Goal: Task Accomplishment & Management: Manage account settings

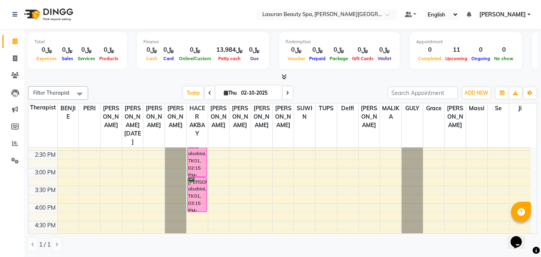
scroll to position [101, 0]
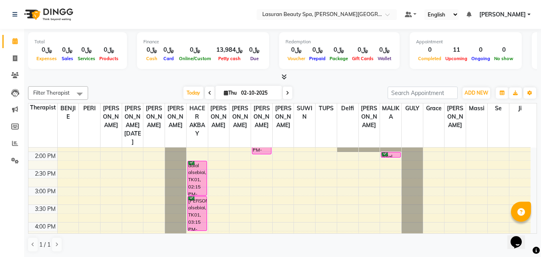
click at [303, 88] on div "Today Thu 02-10-2025" at bounding box center [237, 93] width 291 height 12
click at [199, 179] on div "dalal alsebiai, TK01, 02:15 PM-03:15 PM, Lymphatic Massage | جلسة تدليك اللمفاوي" at bounding box center [197, 178] width 19 height 34
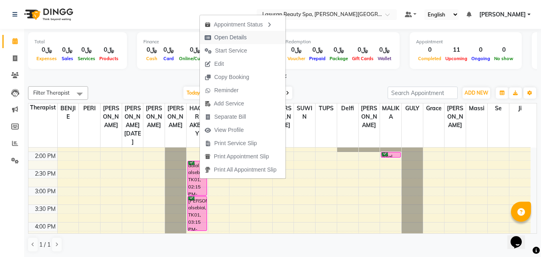
click at [231, 40] on span "Open Details" at bounding box center [230, 37] width 32 height 8
select select "6"
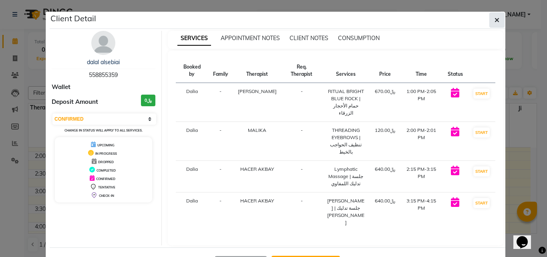
click at [495, 26] on button "button" at bounding box center [496, 19] width 15 height 15
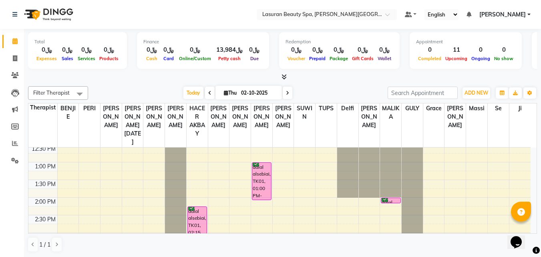
scroll to position [80, 0]
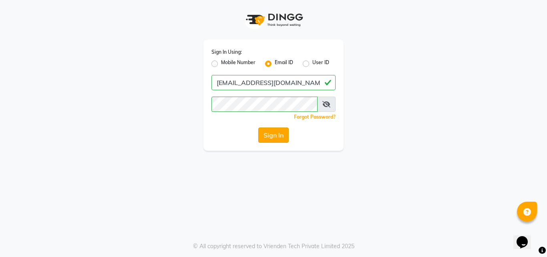
click at [283, 138] on button "Sign In" at bounding box center [273, 134] width 30 height 15
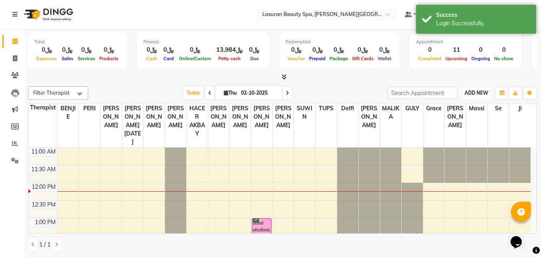
scroll to position [36, 0]
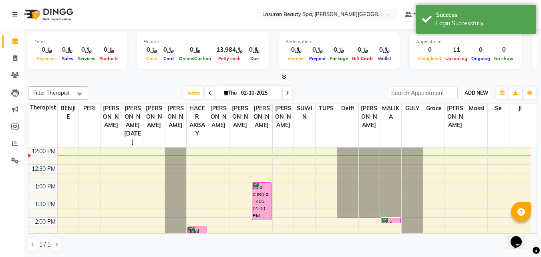
click at [467, 90] on span "ADD NEW" at bounding box center [476, 93] width 24 height 6
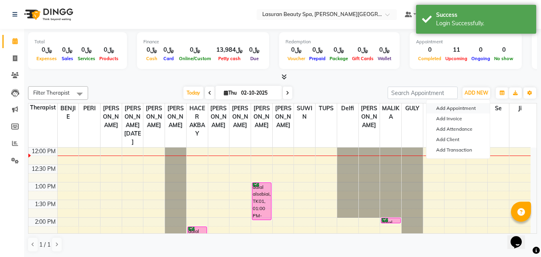
click at [470, 109] on button "Add Appointment" at bounding box center [457, 108] width 63 height 10
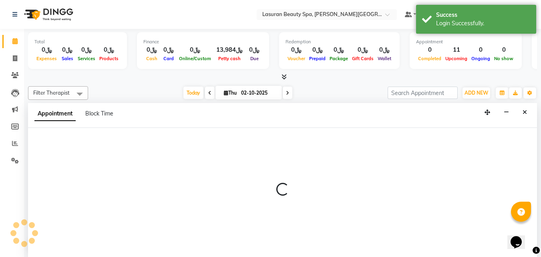
scroll to position [0, 0]
select select "720"
select select "tentative"
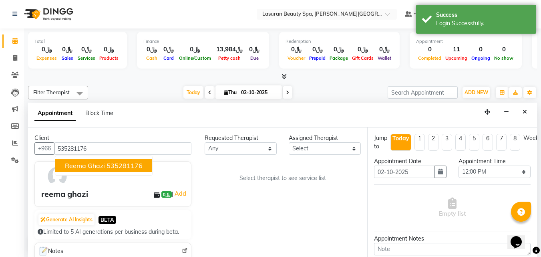
drag, startPoint x: 119, startPoint y: 163, endPoint x: 129, endPoint y: 163, distance: 9.2
click at [119, 163] on ngb-highlight "535281176" at bounding box center [124, 165] width 36 height 8
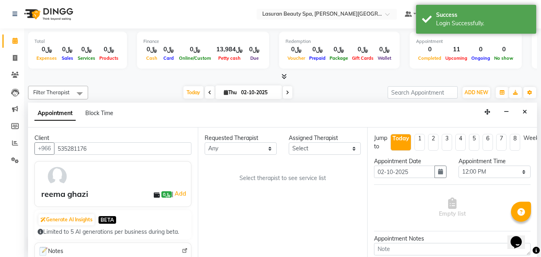
type input "535281176"
click at [253, 143] on select "Any [PERSON_NAME] ALJOHARY [PERSON_NAME] Kouraichy [PERSON_NAME] [PERSON_NAME] …" at bounding box center [241, 148] width 72 height 12
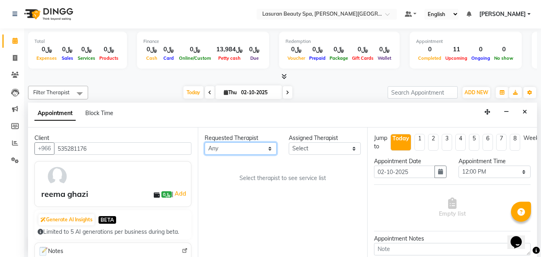
select select "54632"
click at [205, 142] on select "Any [PERSON_NAME] ALJOHARY [PERSON_NAME] Kouraichy [PERSON_NAME] [PERSON_NAME] …" at bounding box center [241, 148] width 72 height 12
select select "54632"
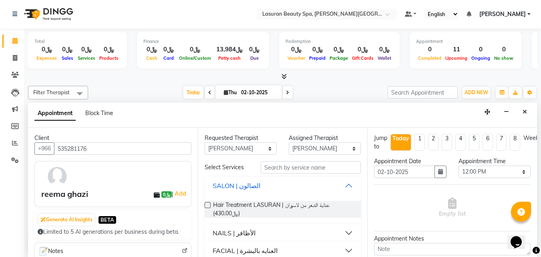
click at [264, 183] on button "SALON | الصالون" at bounding box center [283, 185] width 150 height 14
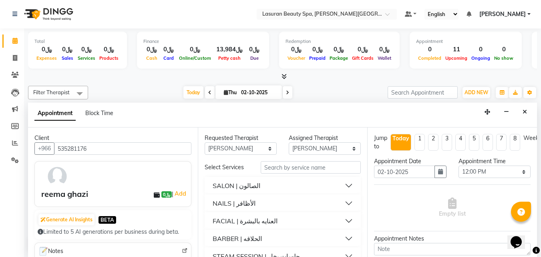
click at [256, 200] on button "NAILS | الأظافر" at bounding box center [283, 203] width 150 height 14
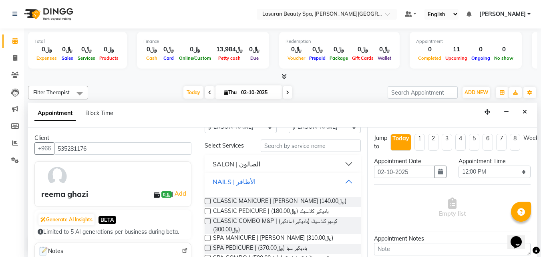
scroll to position [40, 0]
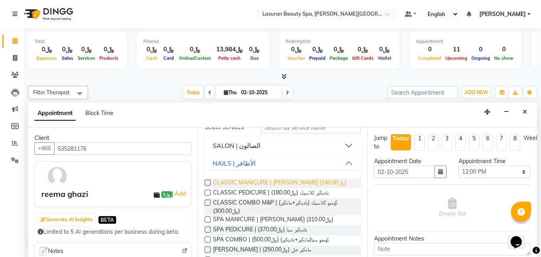
click at [251, 184] on span "CLASSIC MANICURE | [PERSON_NAME] (﷼140.00)" at bounding box center [279, 183] width 133 height 10
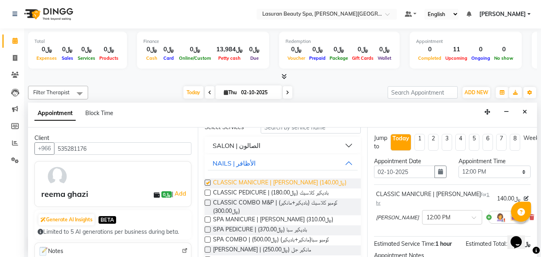
checkbox input "false"
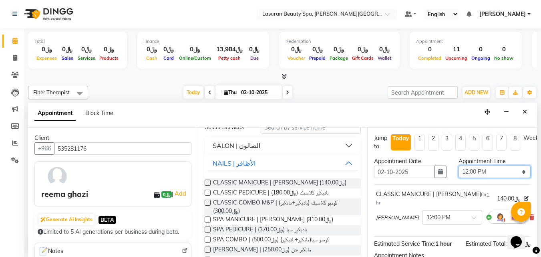
click at [490, 172] on select "Select 12:00 PM 12:15 PM 12:30 PM 12:45 PM 01:00 PM 01:15 PM 01:30 PM 01:45 PM …" at bounding box center [494, 171] width 72 height 12
select select "810"
click at [458, 165] on select "Select 12:00 PM 12:15 PM 12:30 PM 12:45 PM 01:00 PM 01:15 PM 01:30 PM 01:45 PM …" at bounding box center [494, 171] width 72 height 12
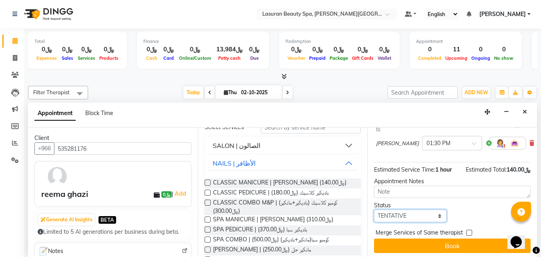
click at [416, 209] on select "Select TENTATIVE CONFIRM CHECK-IN UPCOMING" at bounding box center [410, 215] width 72 height 12
select select "confirm booking"
click at [374, 209] on select "Select TENTATIVE CONFIRM CHECK-IN UPCOMING" at bounding box center [410, 215] width 72 height 12
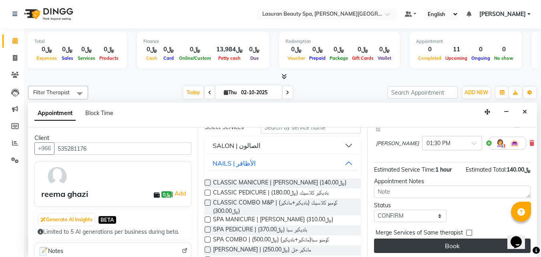
click at [415, 238] on button "Book" at bounding box center [452, 245] width 157 height 14
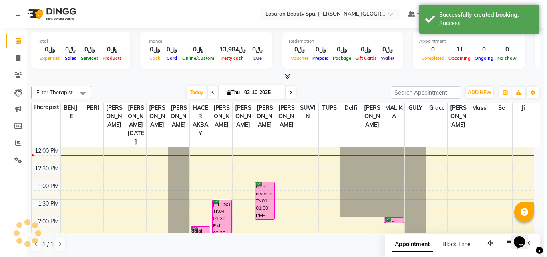
scroll to position [0, 0]
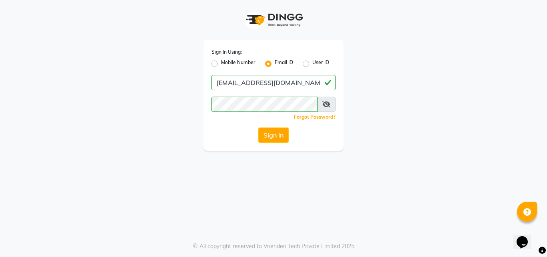
click at [221, 64] on label "Mobile Number" at bounding box center [238, 64] width 34 height 10
click at [221, 64] on input "Mobile Number" at bounding box center [223, 61] width 5 height 5
radio input "true"
radio input "false"
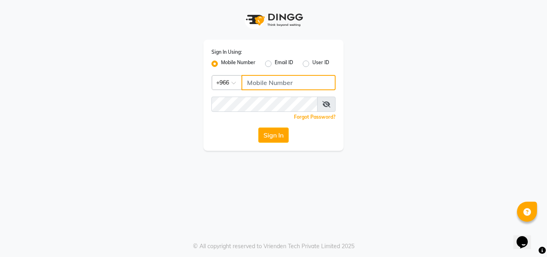
click at [252, 80] on input "Username" at bounding box center [288, 82] width 94 height 15
type input "561695339"
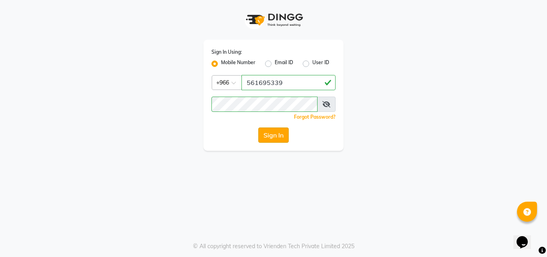
click at [268, 137] on button "Sign In" at bounding box center [273, 134] width 30 height 15
